Goal: Find specific page/section: Find specific page/section

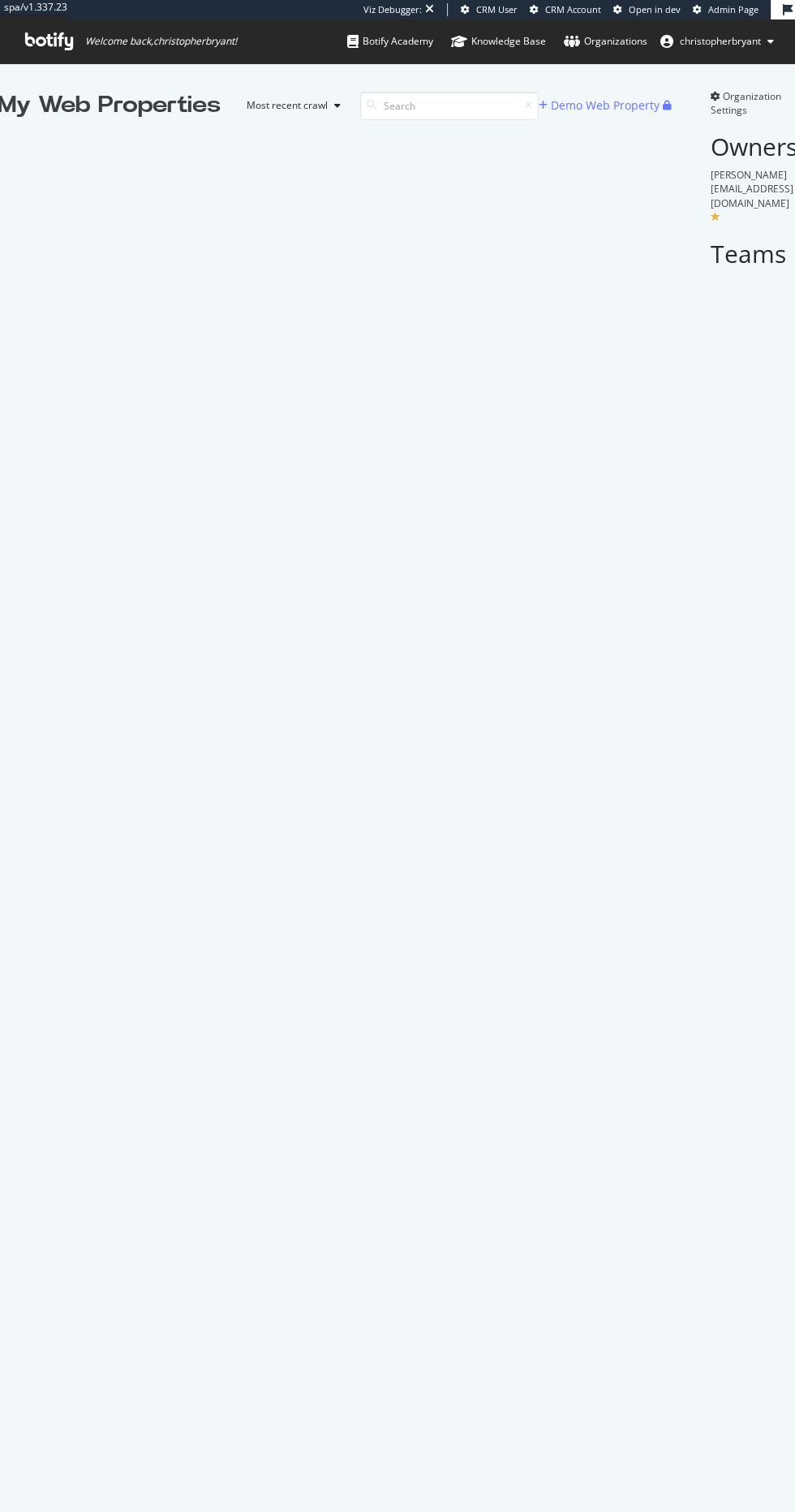
scroll to position [1667, 794]
click at [415, 97] on input at bounding box center [449, 106] width 178 height 29
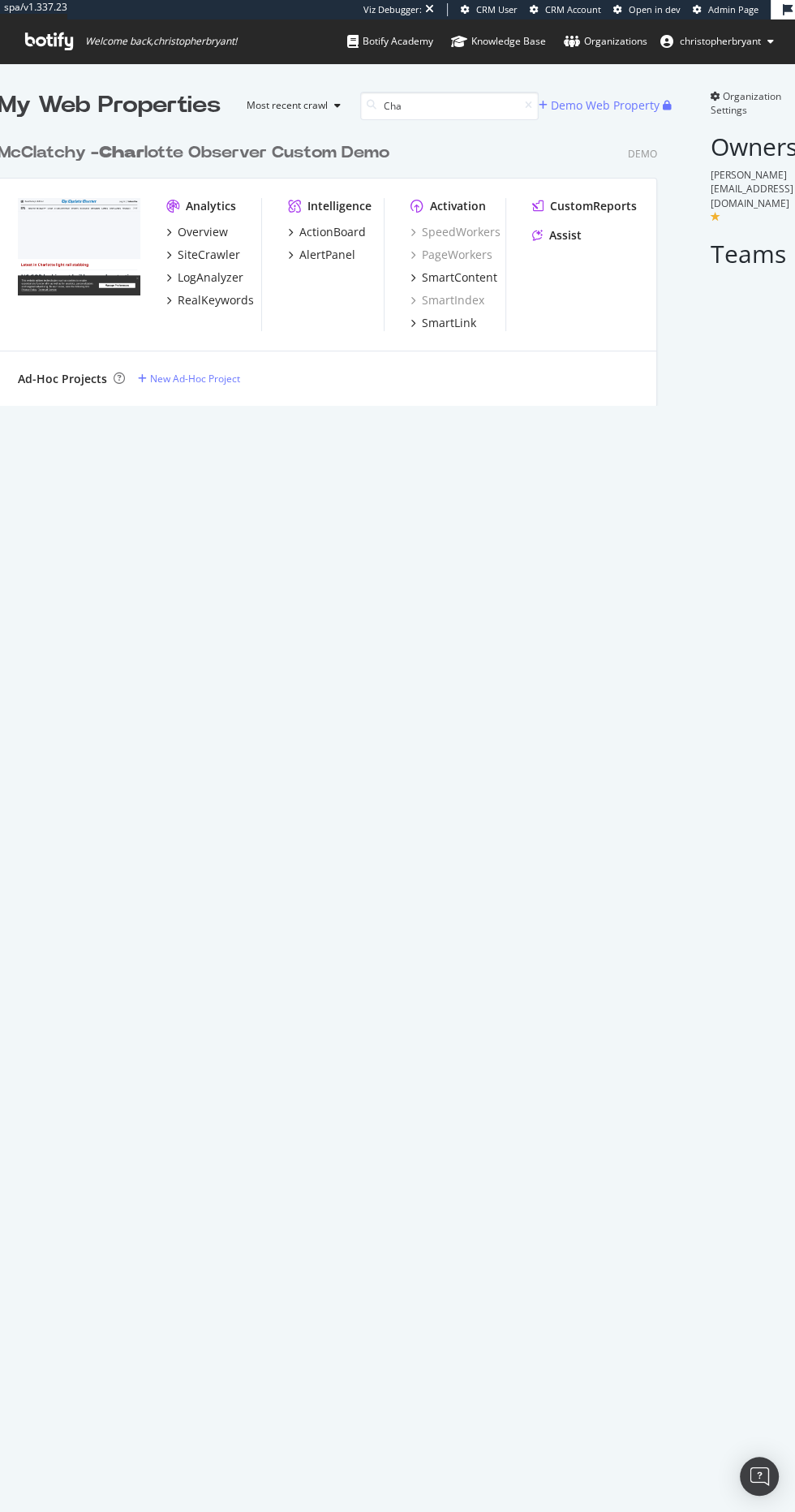
scroll to position [284, 673]
type input "C"
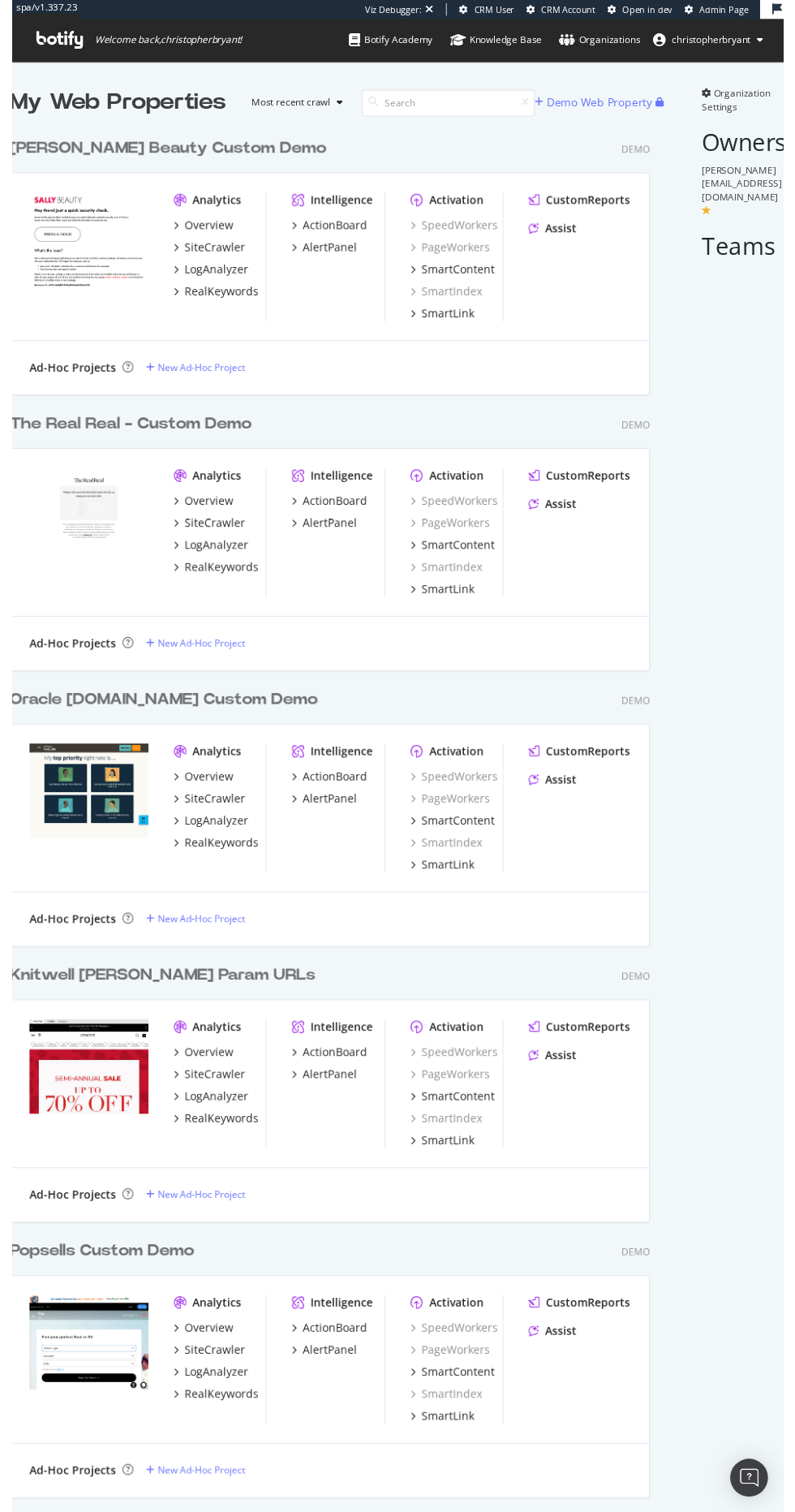
scroll to position [1667, 794]
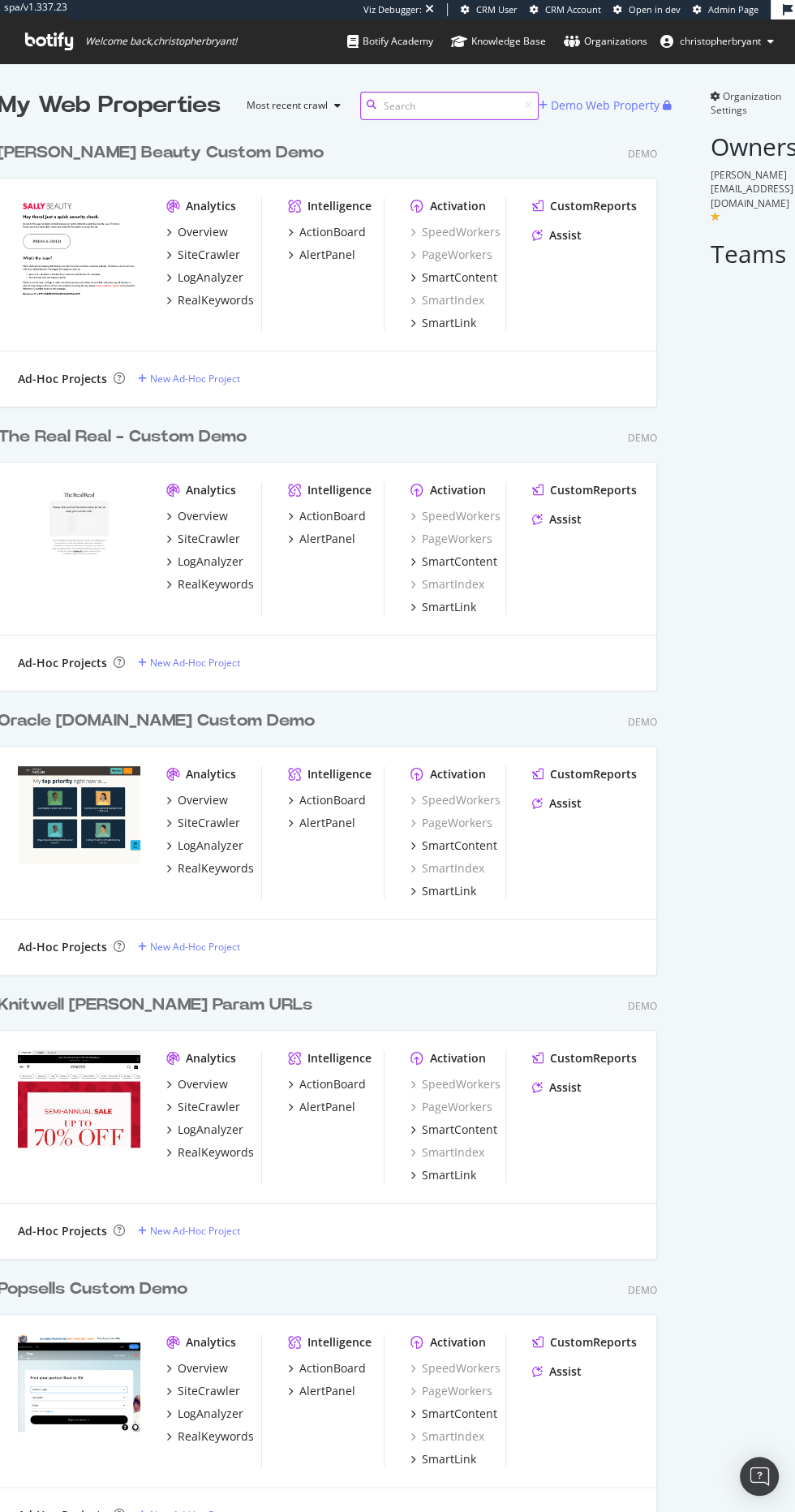
click at [438, 115] on input at bounding box center [449, 106] width 178 height 29
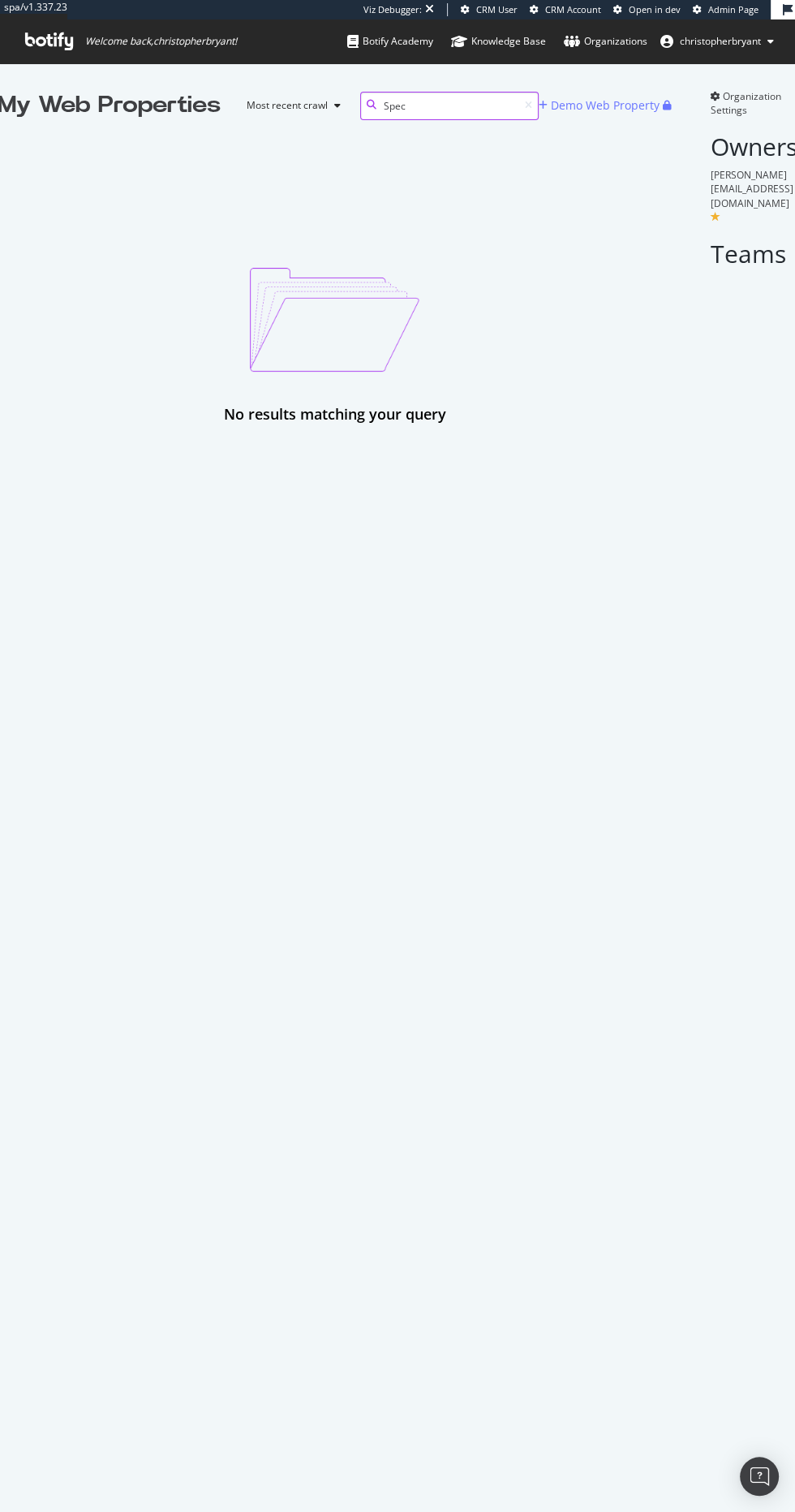
type input "Spec"
